Goal: Information Seeking & Learning: Learn about a topic

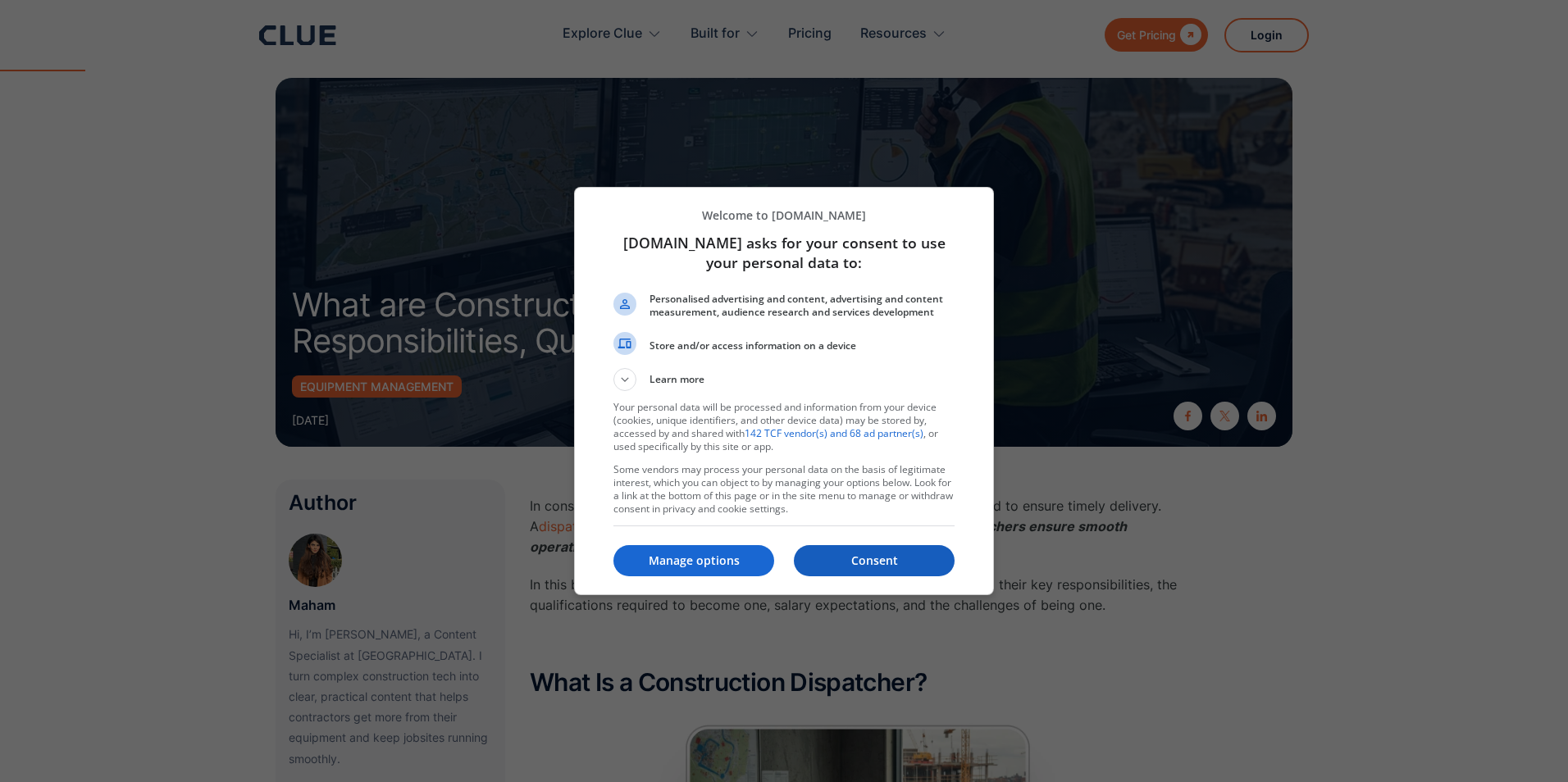
click at [833, 568] on p "Consent" at bounding box center [874, 560] width 161 height 16
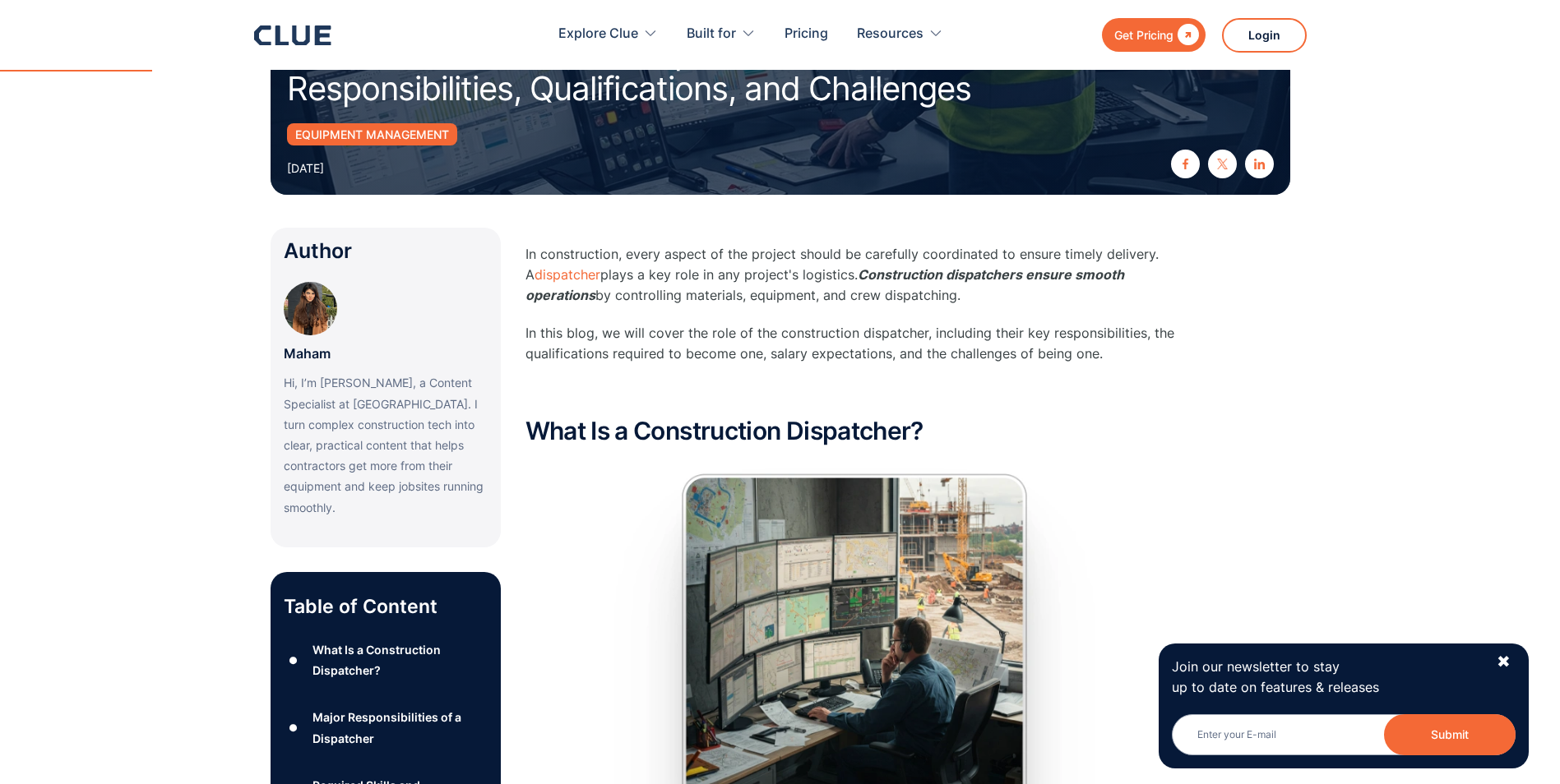
scroll to position [263, 0]
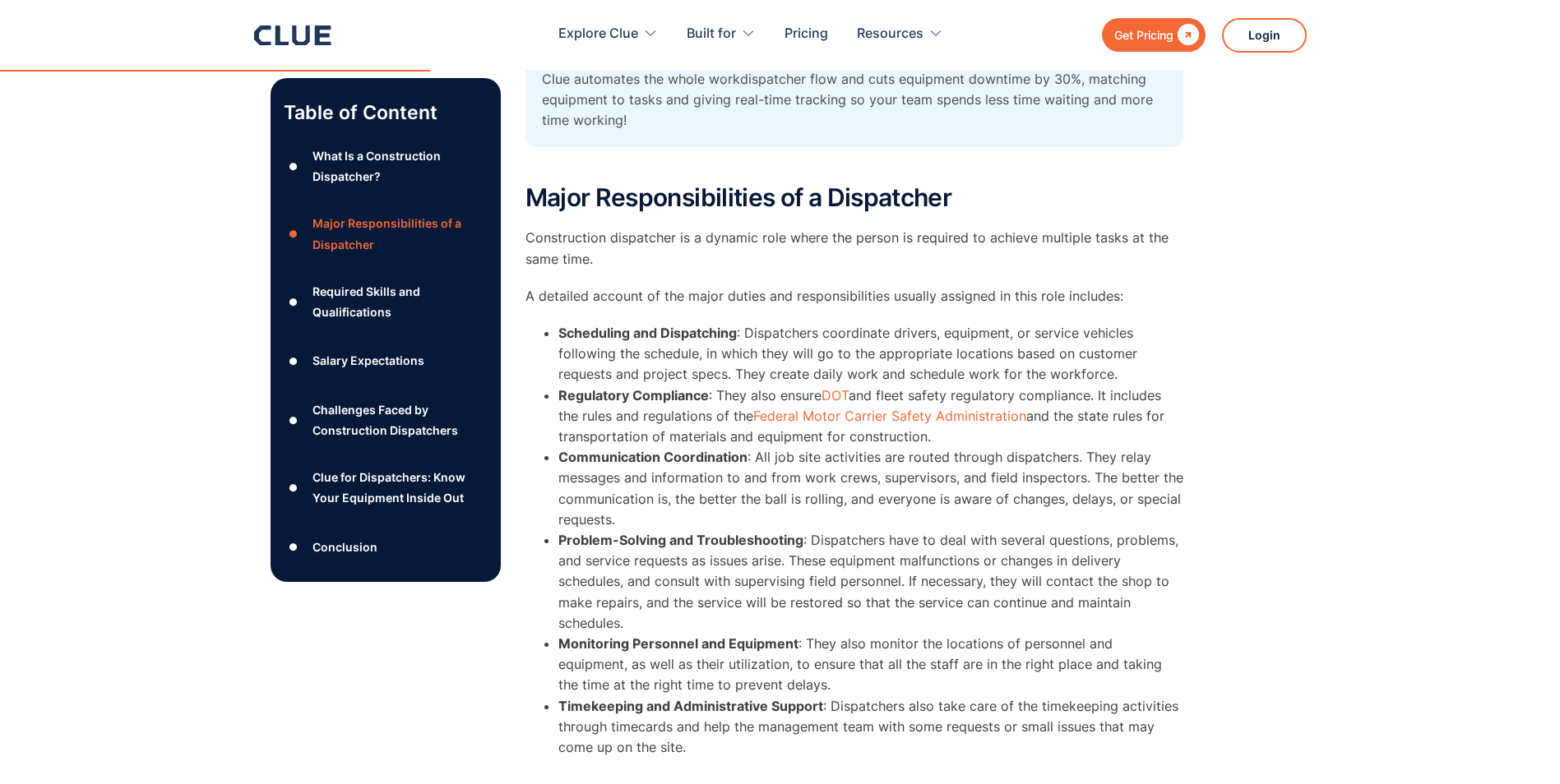
scroll to position [1283, 0]
